Goal: Task Accomplishment & Management: Complete application form

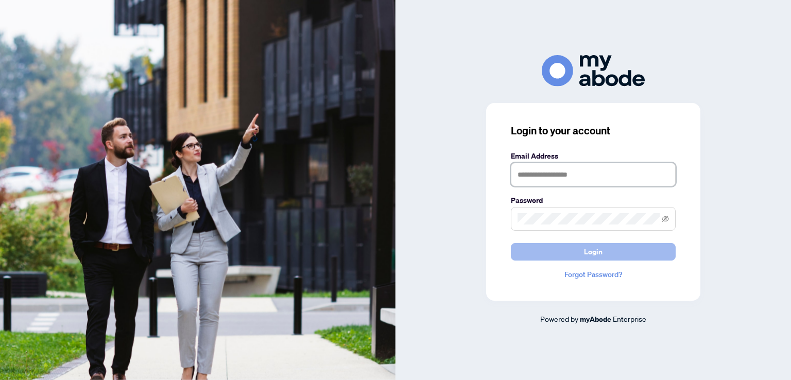
type input "**********"
click at [556, 252] on button "Login" at bounding box center [593, 252] width 165 height 18
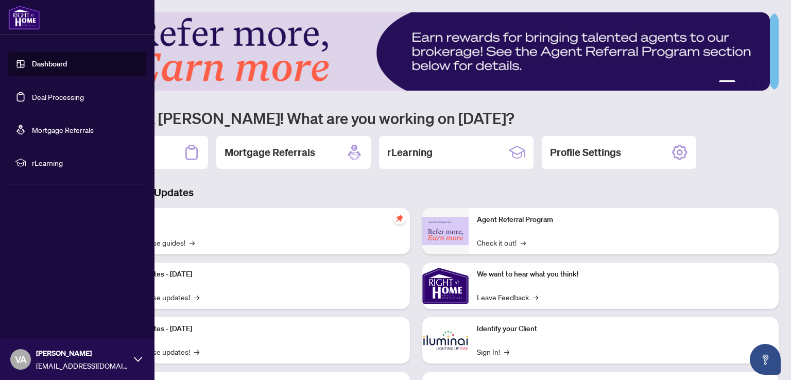
click at [43, 100] on link "Deal Processing" at bounding box center [58, 96] width 52 height 9
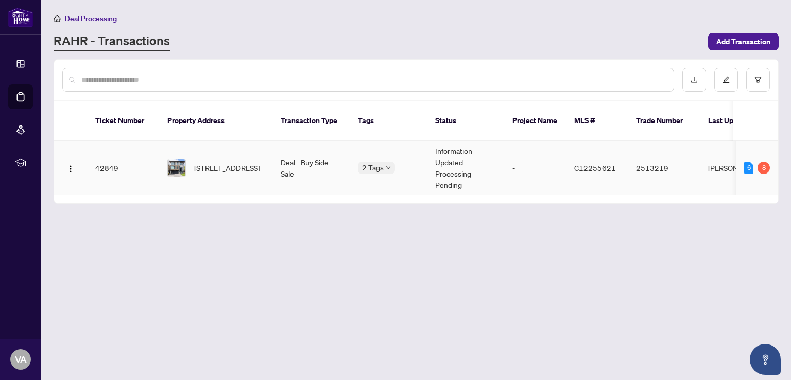
click at [293, 147] on td "Deal - Buy Side Sale" at bounding box center [310, 168] width 77 height 54
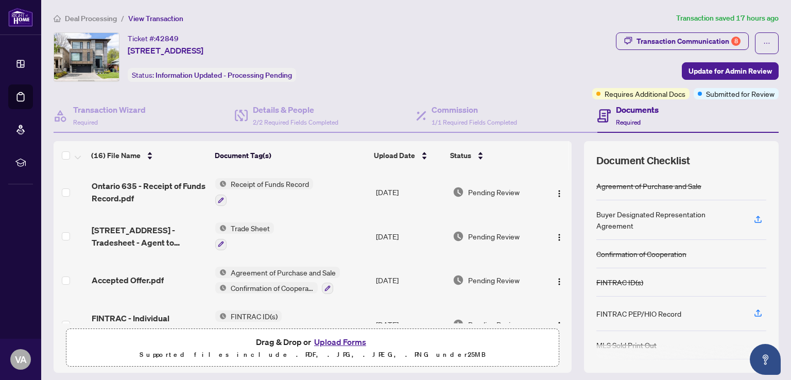
click at [348, 338] on button "Upload Forms" at bounding box center [340, 341] width 58 height 13
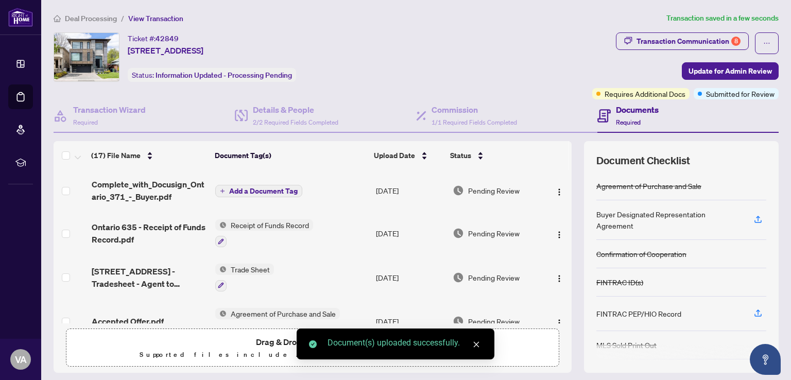
click at [282, 192] on span "Add a Document Tag" at bounding box center [263, 190] width 68 height 7
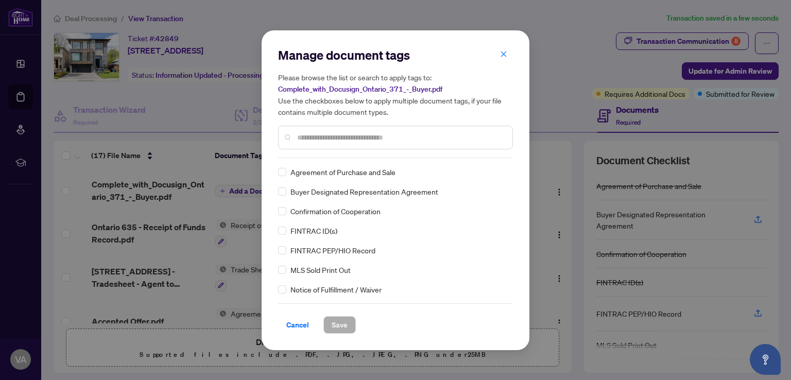
click at [286, 197] on div "Agreement of Purchase and Sale Buyer Designated Representation Agreement Confir…" at bounding box center [395, 230] width 235 height 129
click at [332, 317] on span "Save" at bounding box center [340, 325] width 16 height 16
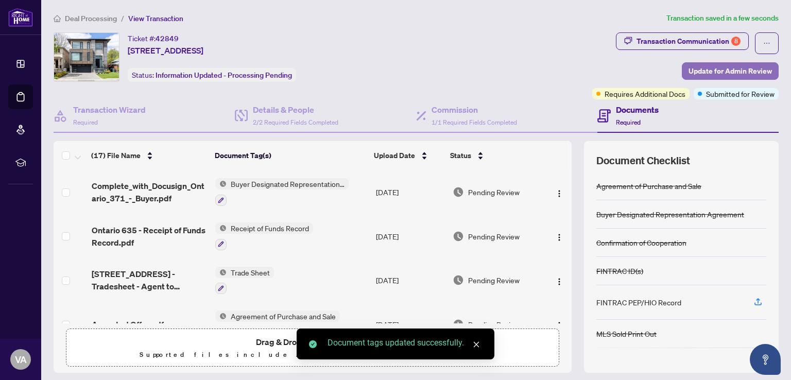
click at [738, 72] on span "Update for Admin Review" at bounding box center [729, 71] width 83 height 16
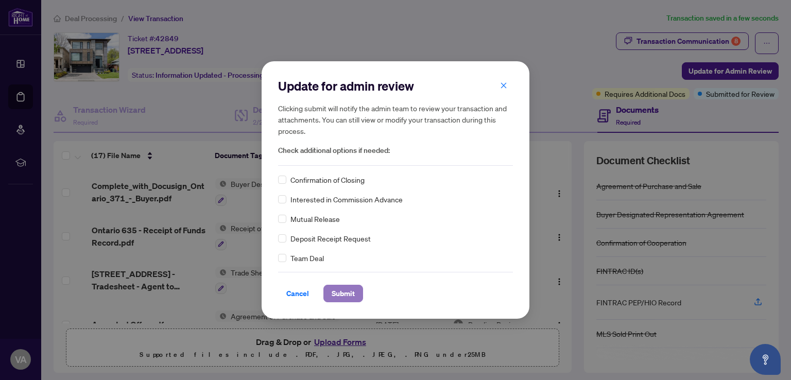
click at [332, 298] on span "Submit" at bounding box center [343, 293] width 23 height 16
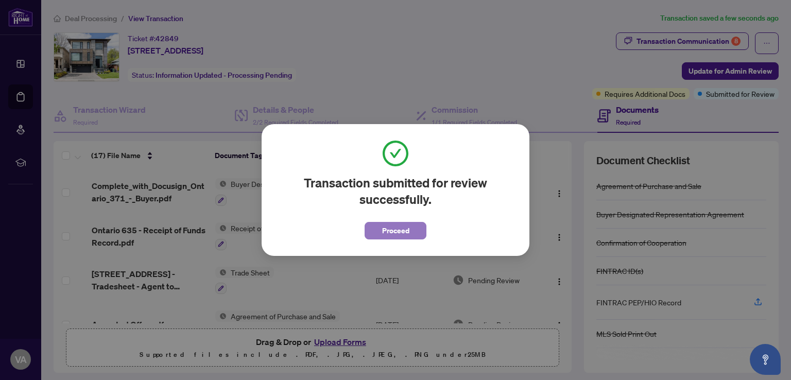
click at [394, 232] on span "Proceed" at bounding box center [395, 230] width 27 height 16
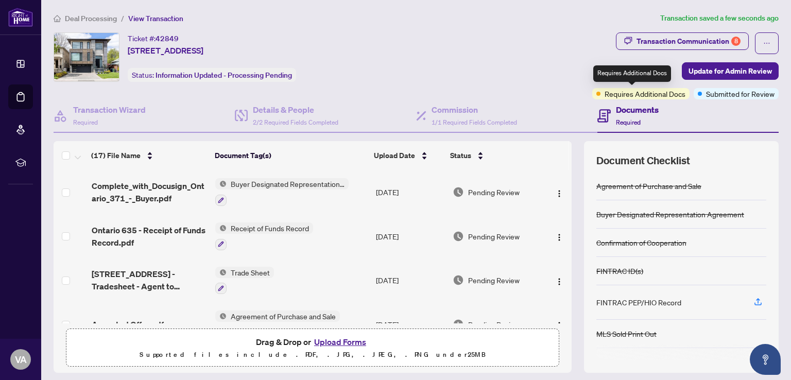
click at [630, 95] on span "Requires Additional Docs" at bounding box center [644, 93] width 81 height 11
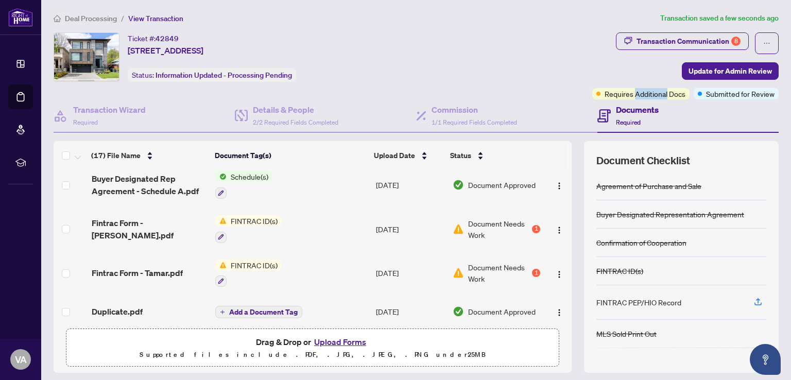
scroll to position [533, 0]
click at [532, 225] on div "1" at bounding box center [536, 229] width 8 height 8
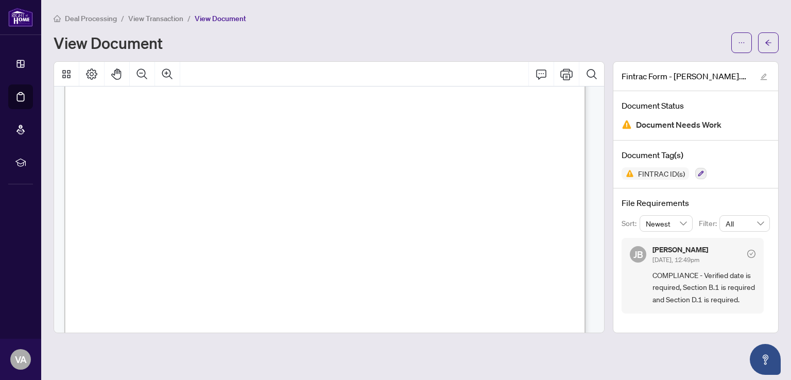
scroll to position [2108, 0]
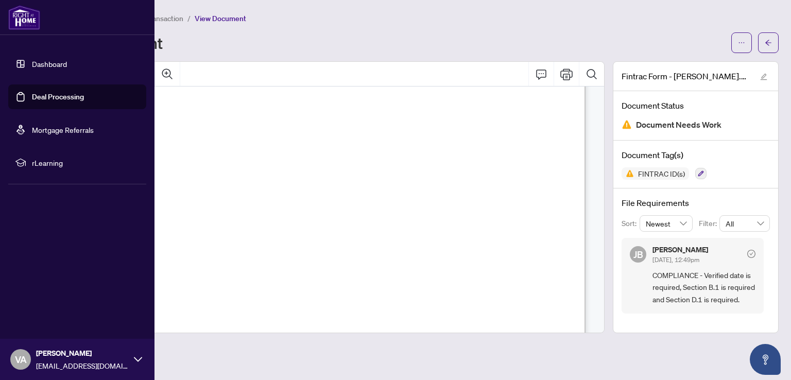
click at [35, 96] on link "Deal Processing" at bounding box center [58, 96] width 52 height 9
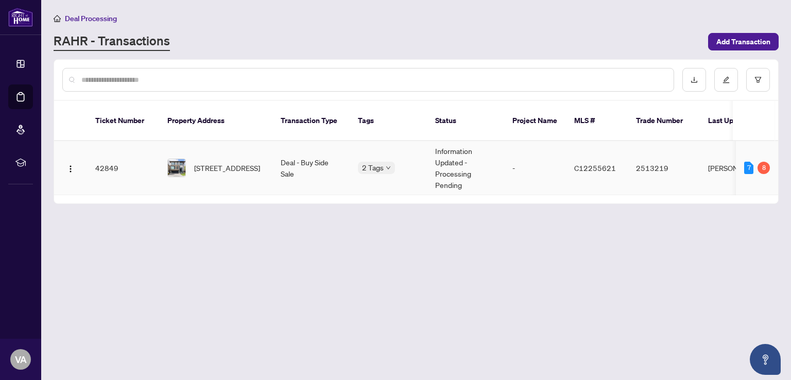
click at [283, 145] on td "Deal - Buy Side Sale" at bounding box center [310, 168] width 77 height 54
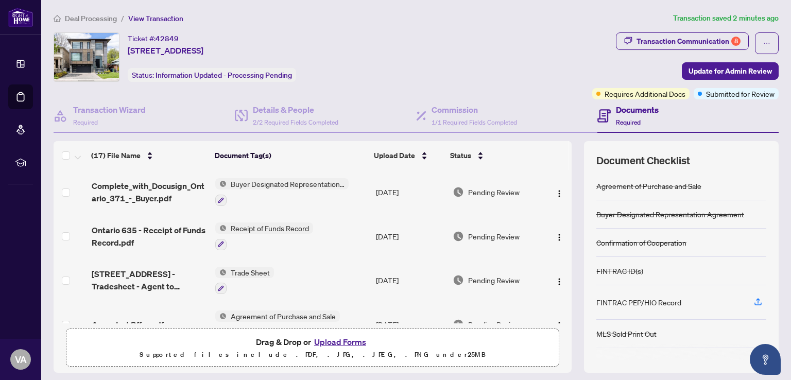
click at [323, 340] on button "Upload Forms" at bounding box center [340, 341] width 58 height 13
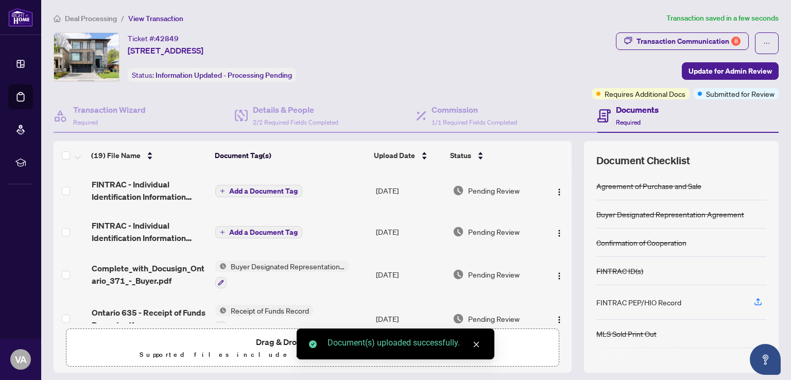
click at [281, 188] on span "Add a Document Tag" at bounding box center [263, 190] width 68 height 7
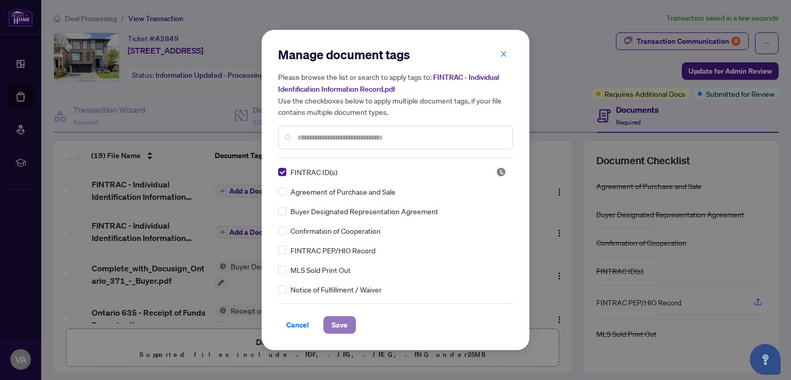
click at [338, 327] on span "Save" at bounding box center [340, 325] width 16 height 16
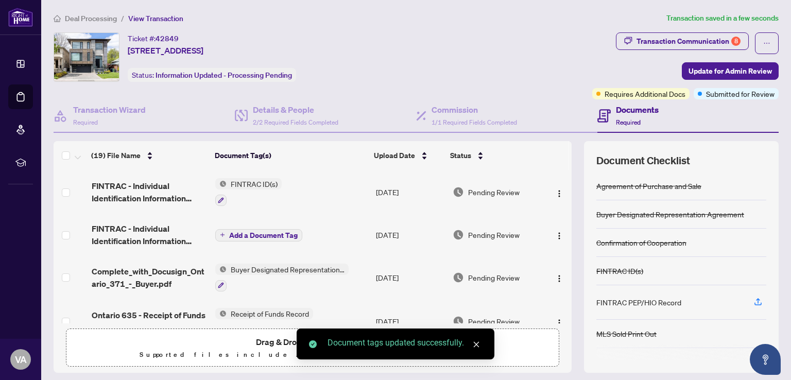
click at [255, 234] on span "Add a Document Tag" at bounding box center [263, 235] width 68 height 7
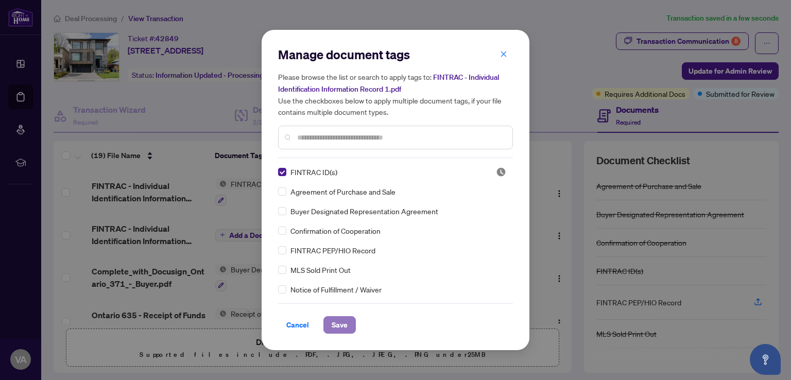
click at [336, 326] on span "Save" at bounding box center [340, 325] width 16 height 16
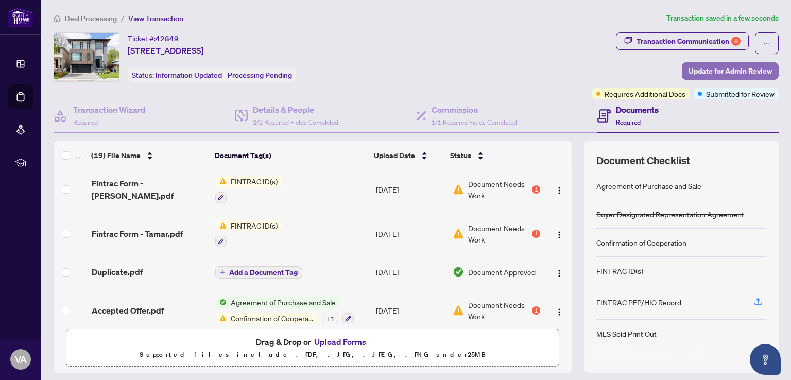
click at [700, 69] on span "Update for Admin Review" at bounding box center [729, 71] width 83 height 16
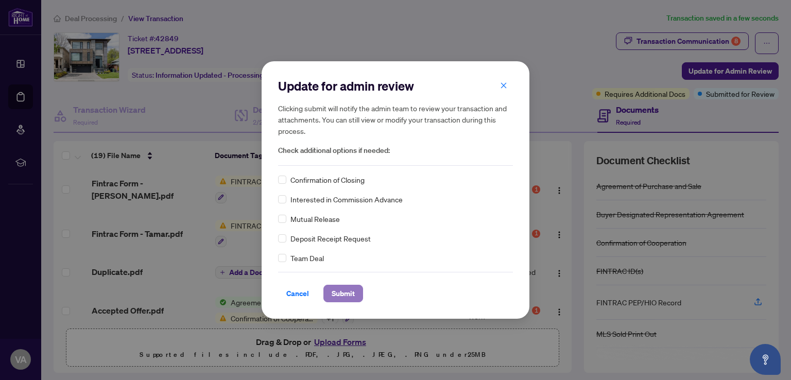
click at [343, 291] on span "Submit" at bounding box center [343, 293] width 23 height 16
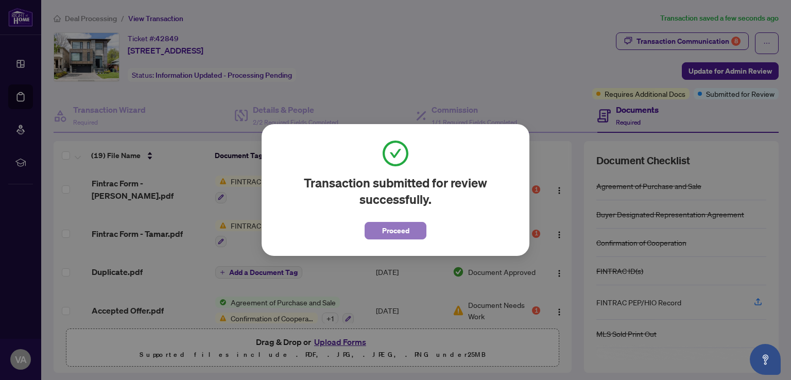
click at [396, 227] on span "Proceed" at bounding box center [395, 230] width 27 height 16
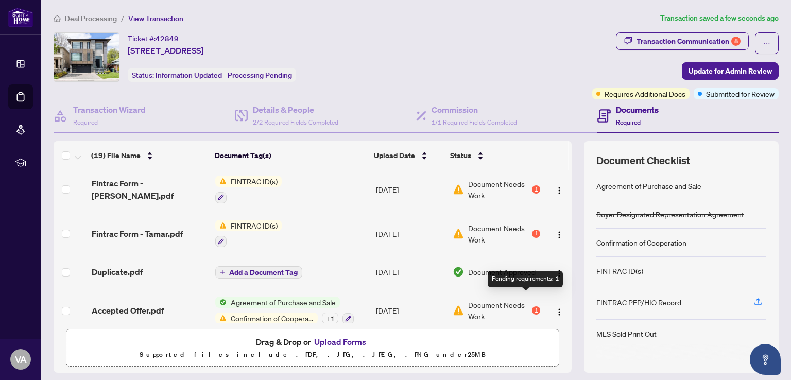
click at [532, 306] on div "1" at bounding box center [536, 310] width 8 height 8
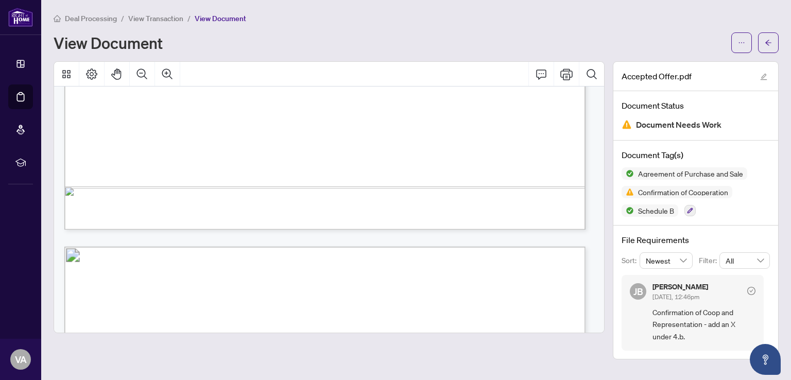
scroll to position [542, 0]
